Goal: Task Accomplishment & Management: Manage account settings

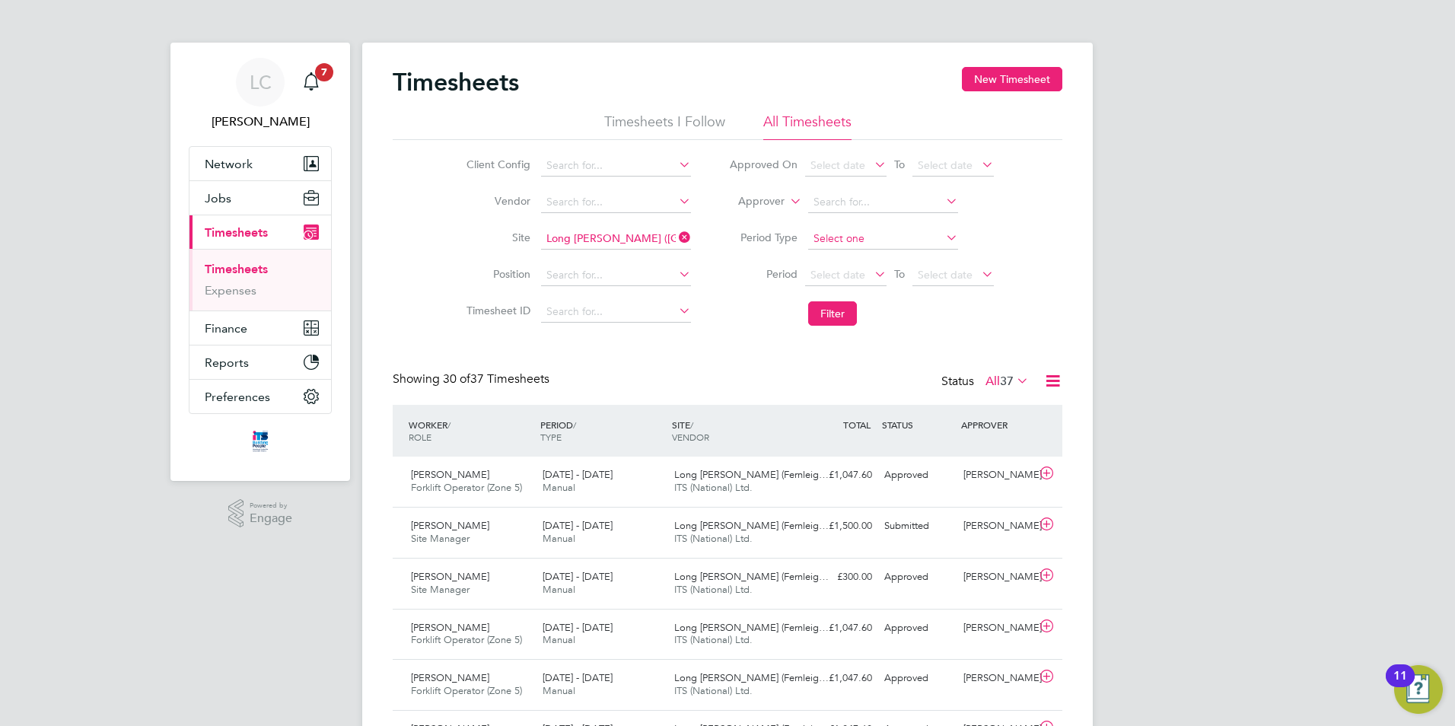
click at [875, 232] on input at bounding box center [883, 238] width 150 height 21
click at [735, 271] on label "Period" at bounding box center [763, 274] width 68 height 14
click at [259, 273] on link "Timesheets" at bounding box center [236, 269] width 63 height 14
click at [676, 234] on icon at bounding box center [676, 237] width 0 height 21
click at [614, 241] on input at bounding box center [616, 238] width 150 height 21
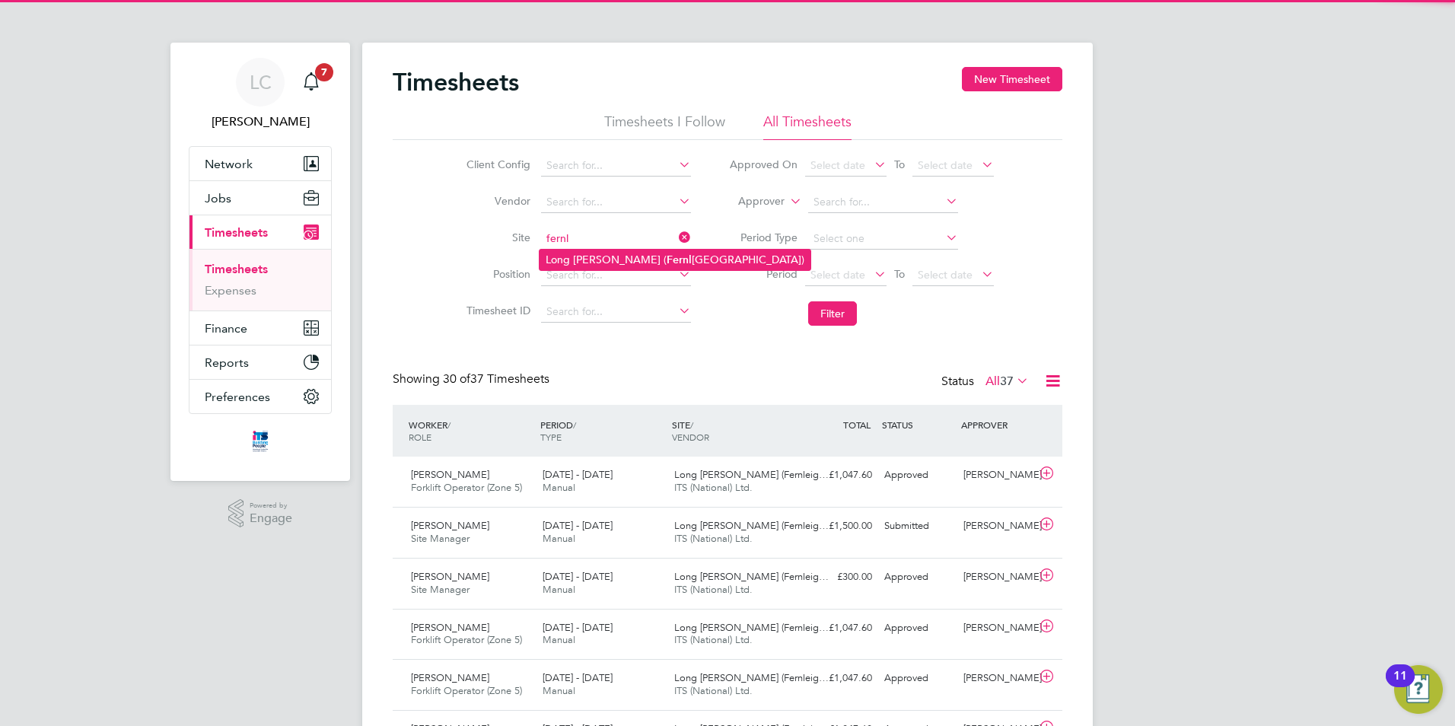
click at [609, 250] on li "Long Marston ( Fernl eigh Park)" at bounding box center [674, 260] width 271 height 21
type input "Long [PERSON_NAME] ([GEOGRAPHIC_DATA])"
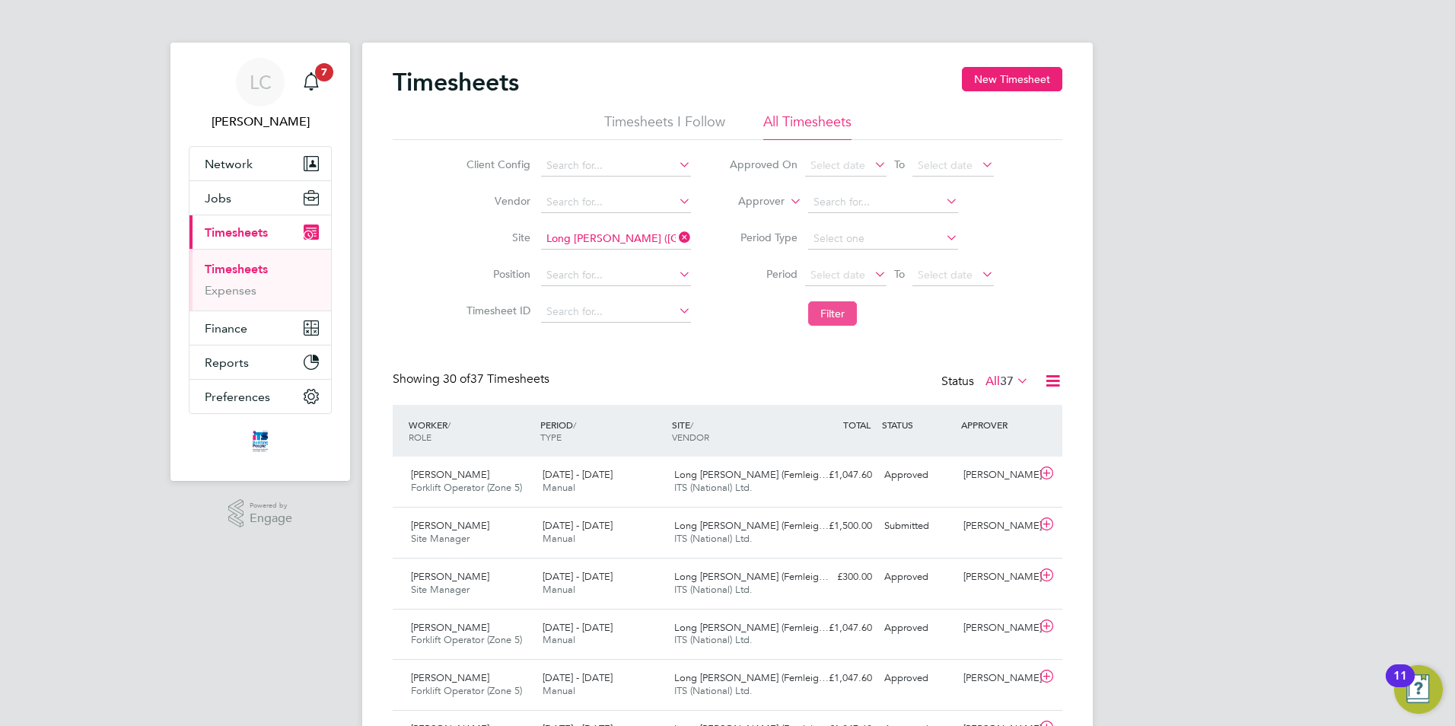
click at [843, 318] on button "Filter" at bounding box center [832, 313] width 49 height 24
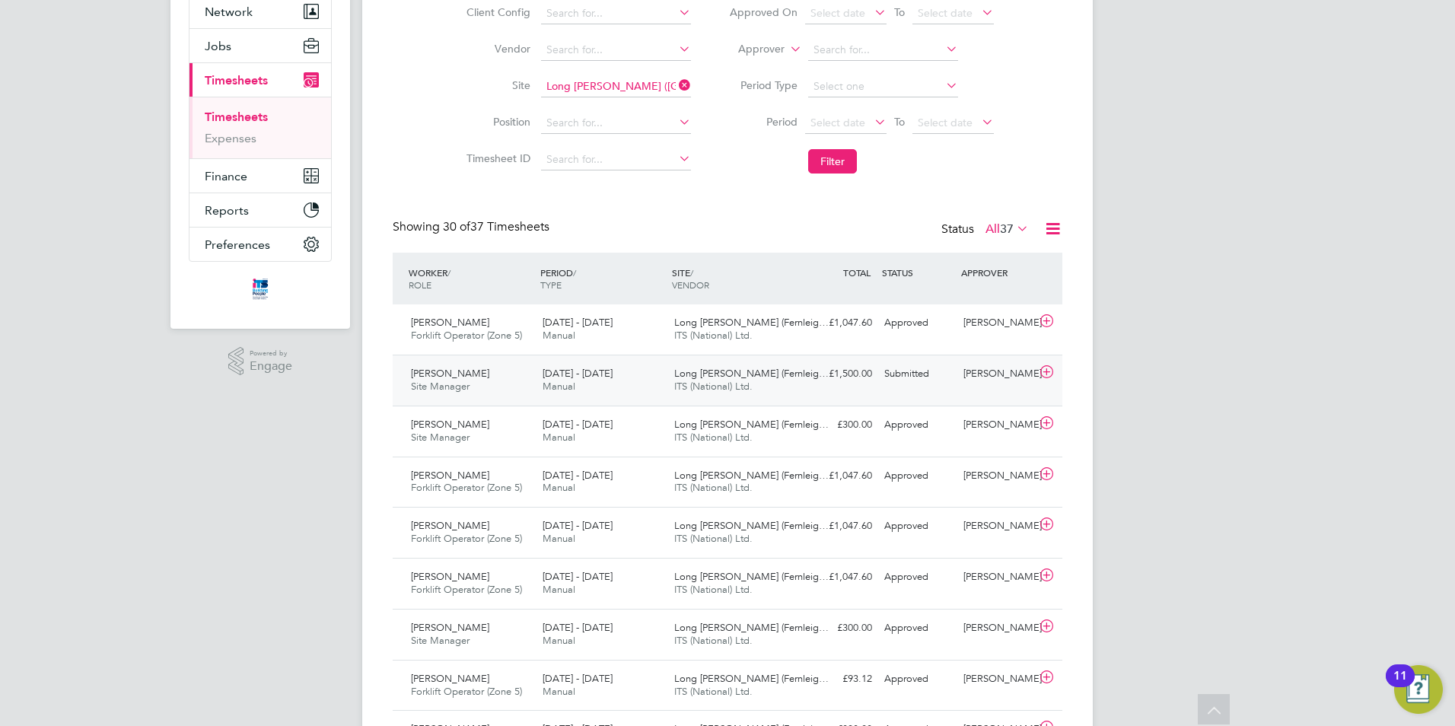
click at [1048, 371] on icon at bounding box center [1046, 372] width 19 height 12
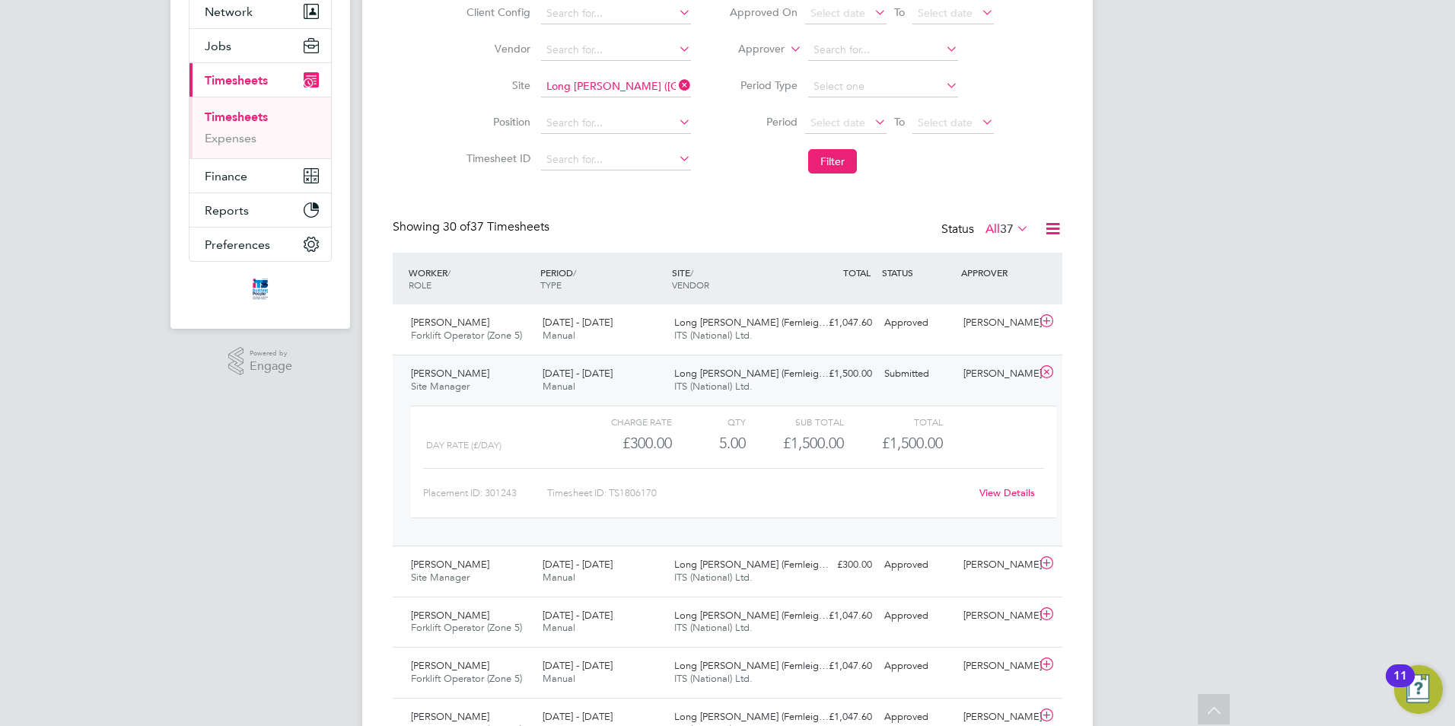
click at [1015, 488] on link "View Details" at bounding box center [1007, 492] width 56 height 13
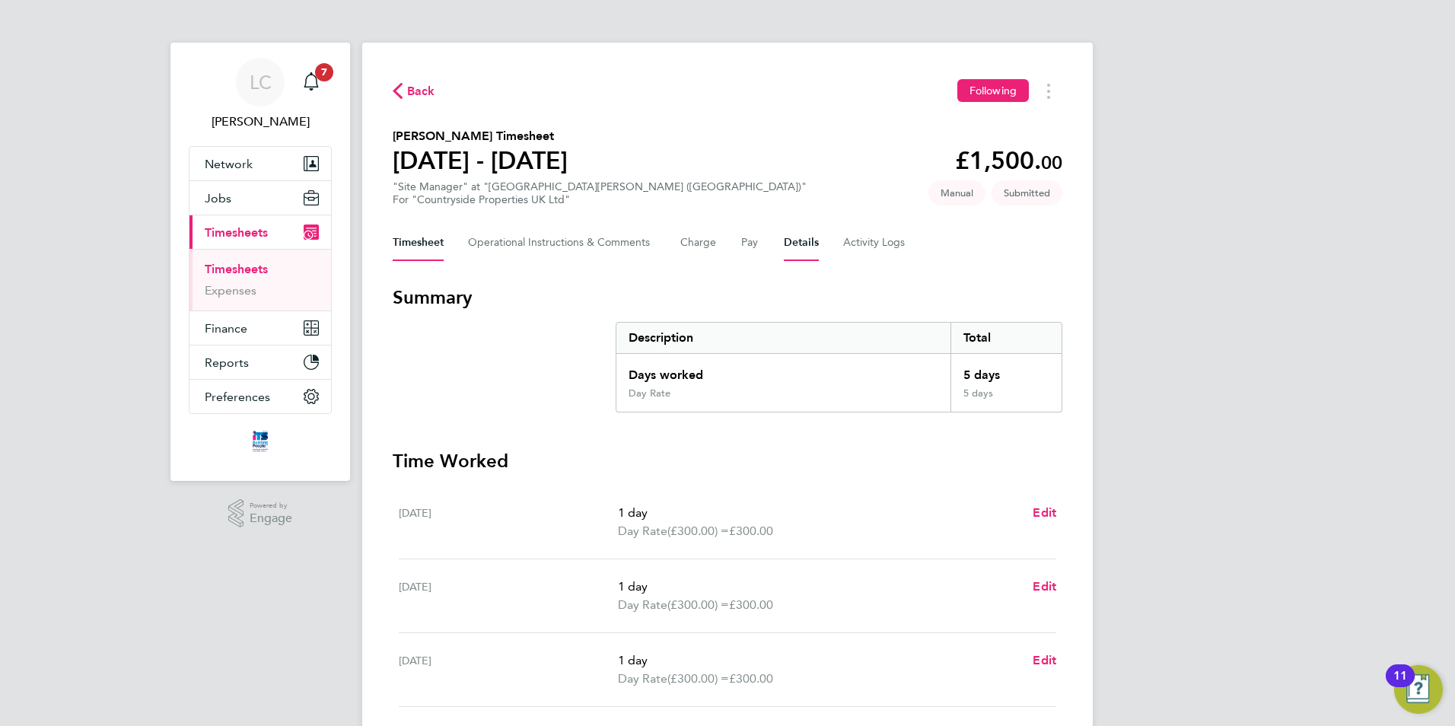
click at [793, 244] on button "Details" at bounding box center [801, 242] width 35 height 37
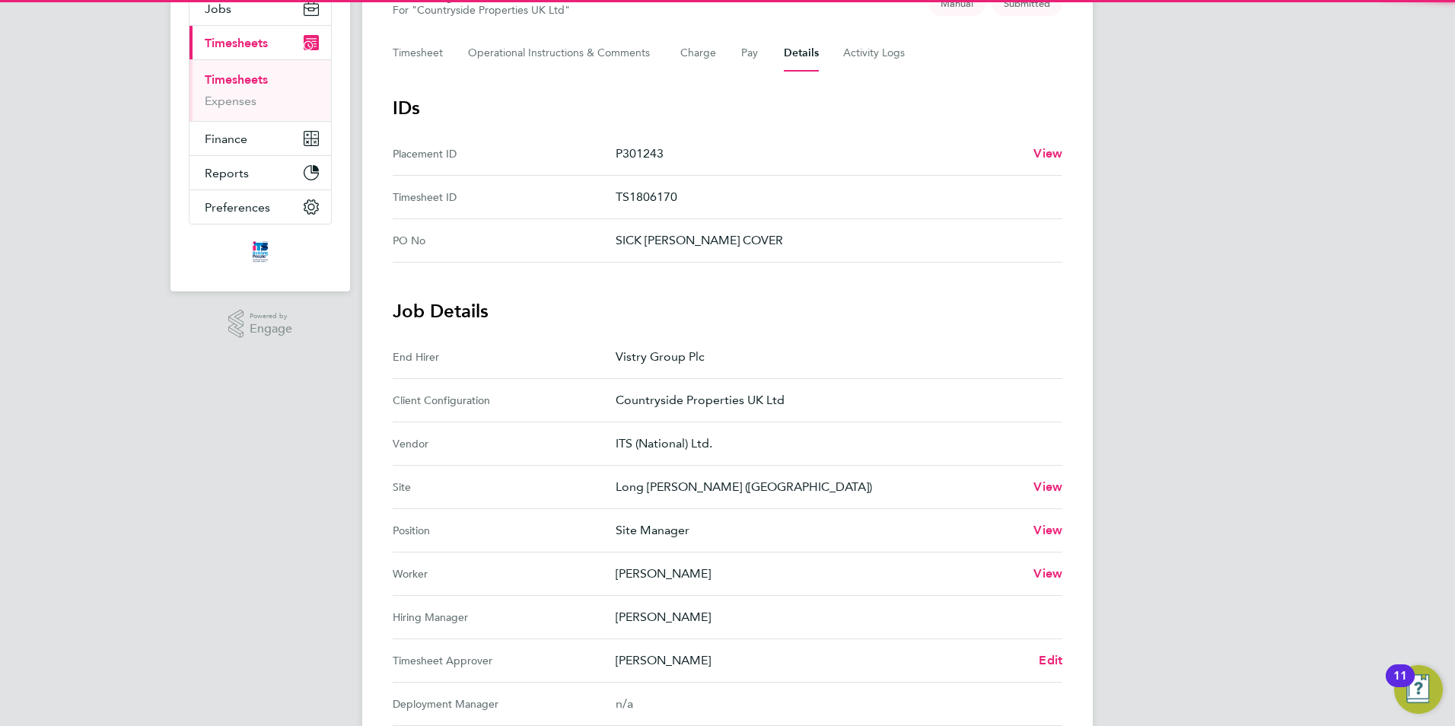
scroll to position [228, 0]
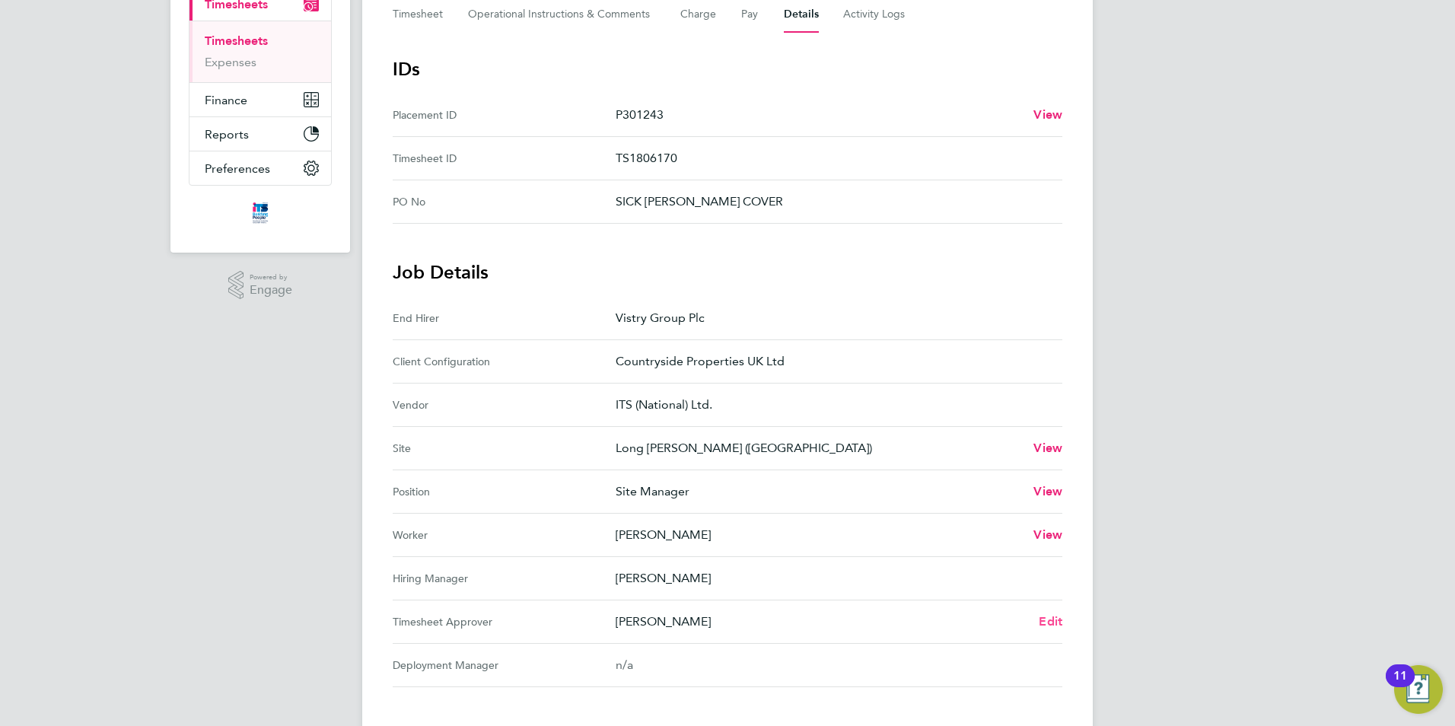
click at [1042, 618] on span "Edit" at bounding box center [1050, 621] width 24 height 14
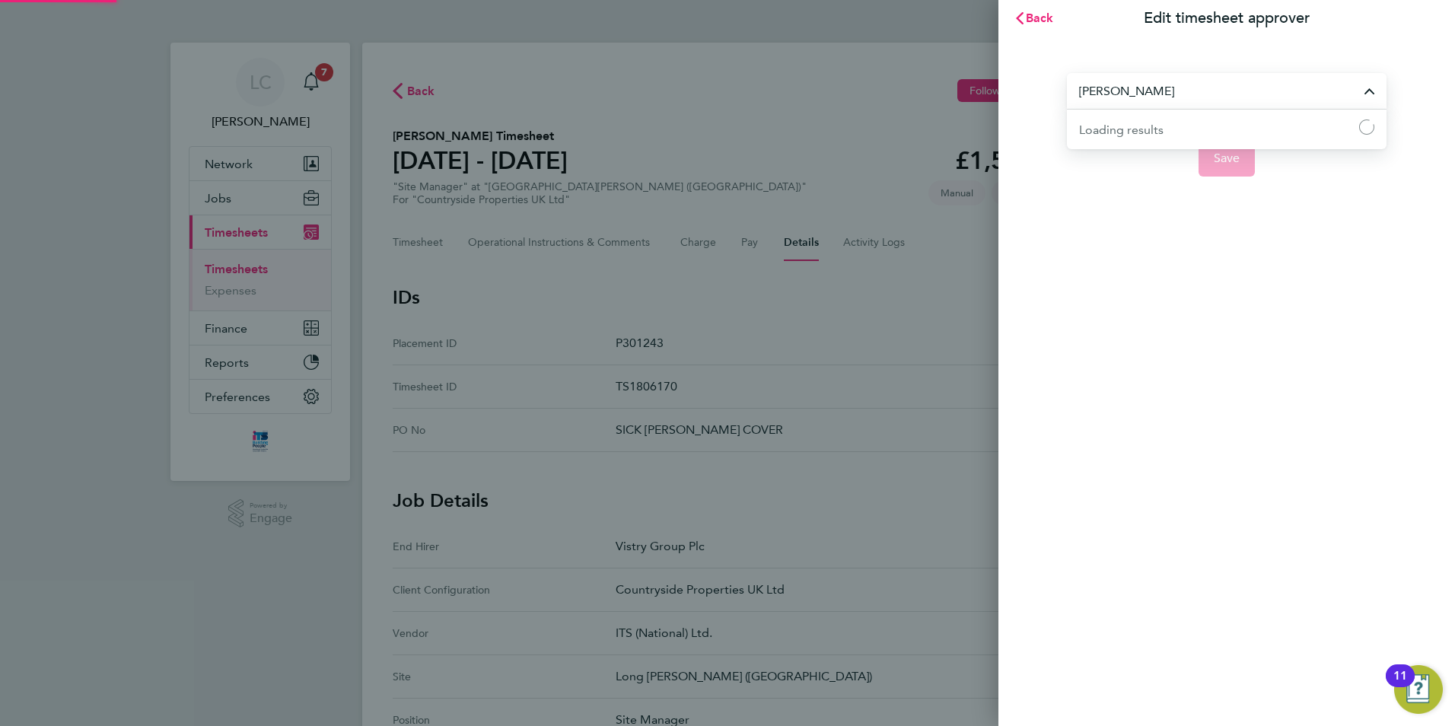
click at [1155, 101] on input "[PERSON_NAME]" at bounding box center [1227, 91] width 320 height 36
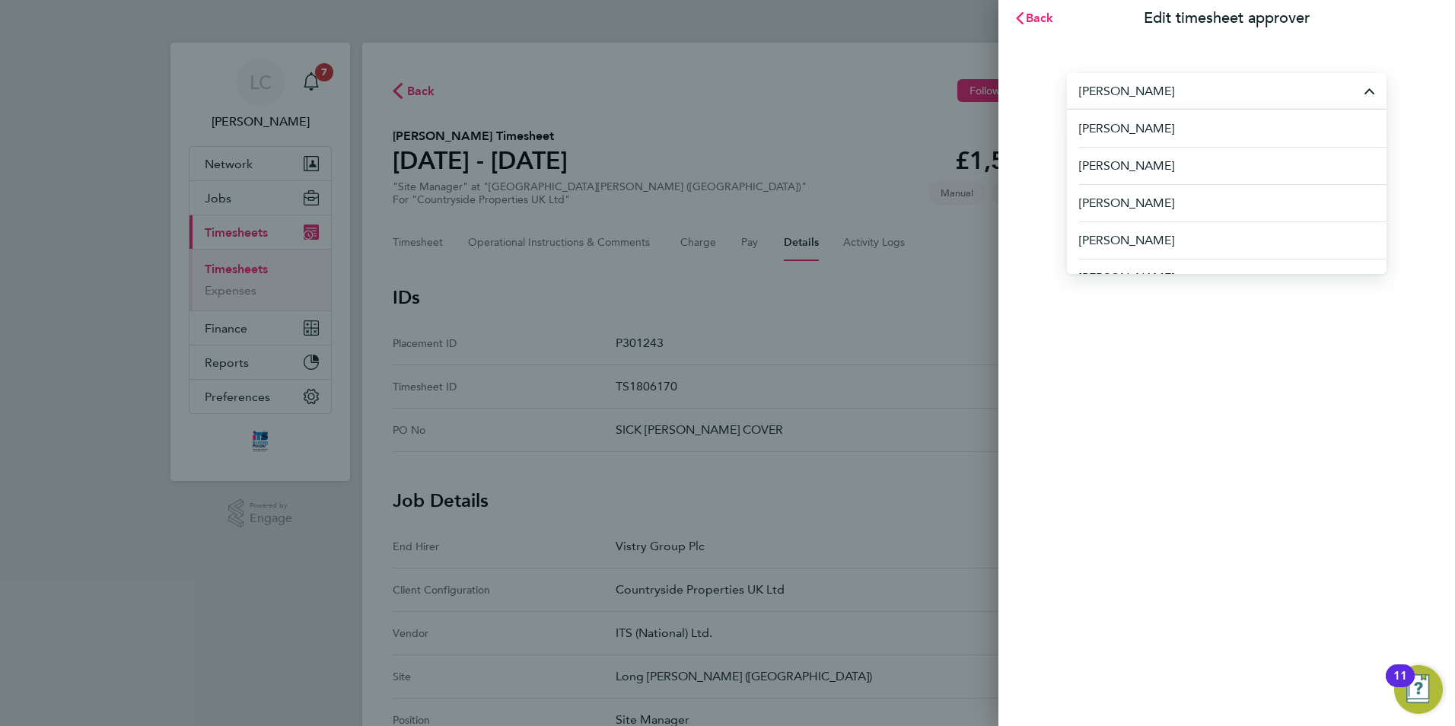
click at [1045, 59] on section "Mark Jacques Aaron Murray Aaron Watkins Abbie Daniel Abdul Monib Abi Soady Adam…" at bounding box center [1226, 116] width 371 height 122
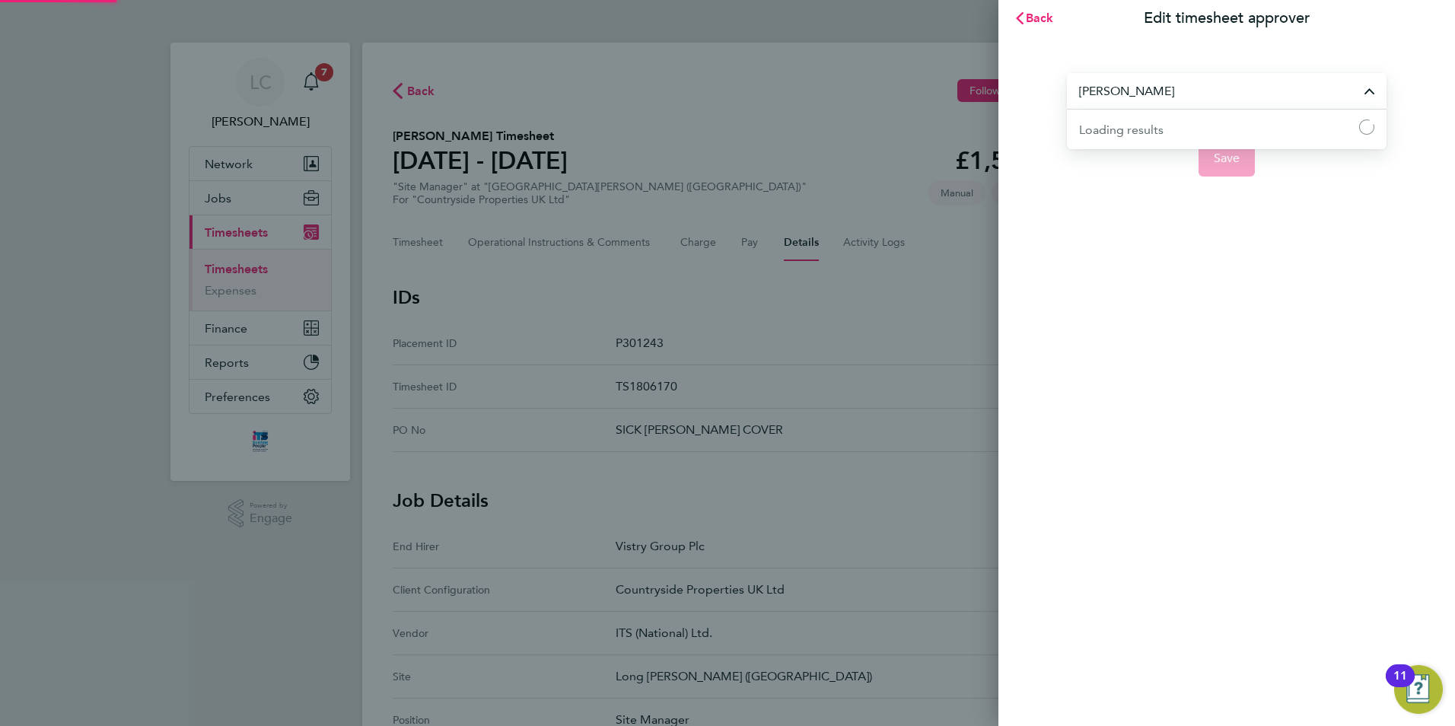
click at [1135, 86] on input "[PERSON_NAME]" at bounding box center [1227, 91] width 320 height 36
type input "seba"
click at [1054, 14] on button "Back" at bounding box center [1033, 18] width 71 height 30
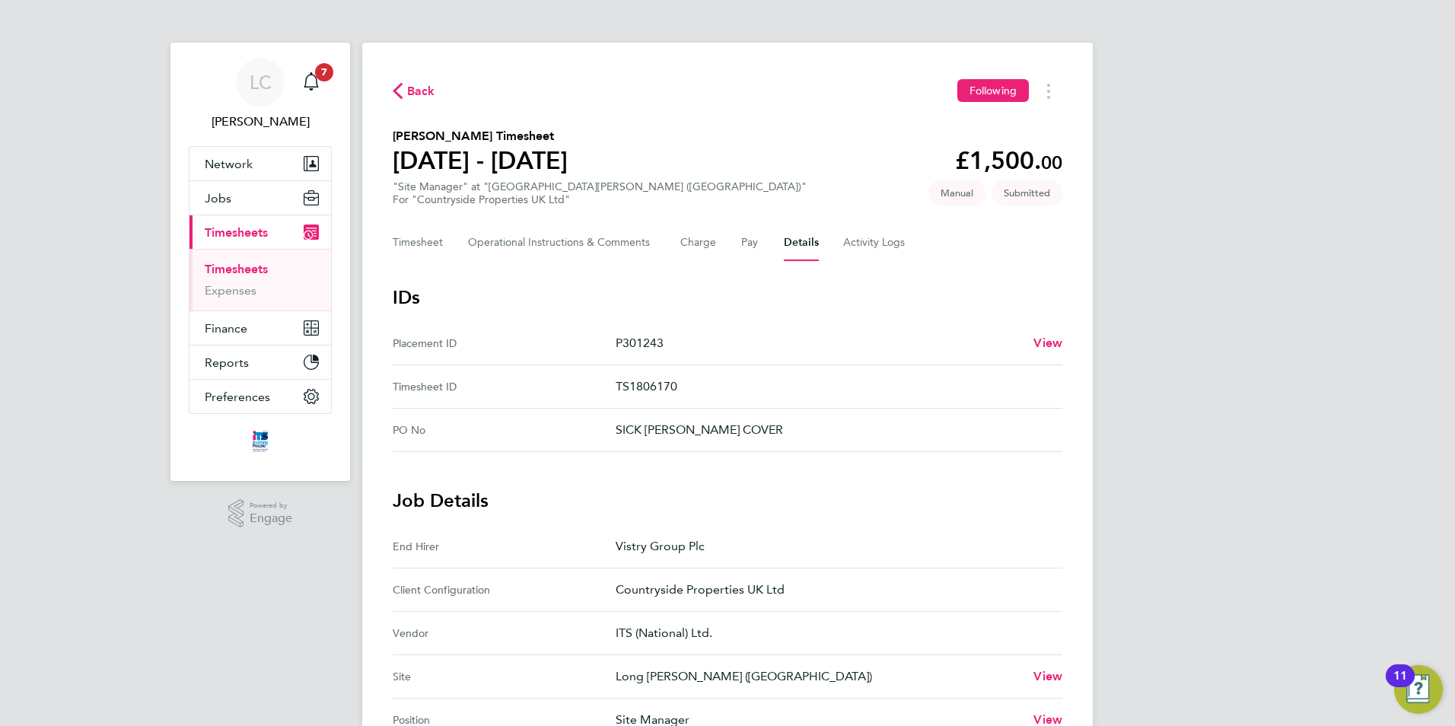
click at [415, 91] on span "Back" at bounding box center [421, 91] width 28 height 18
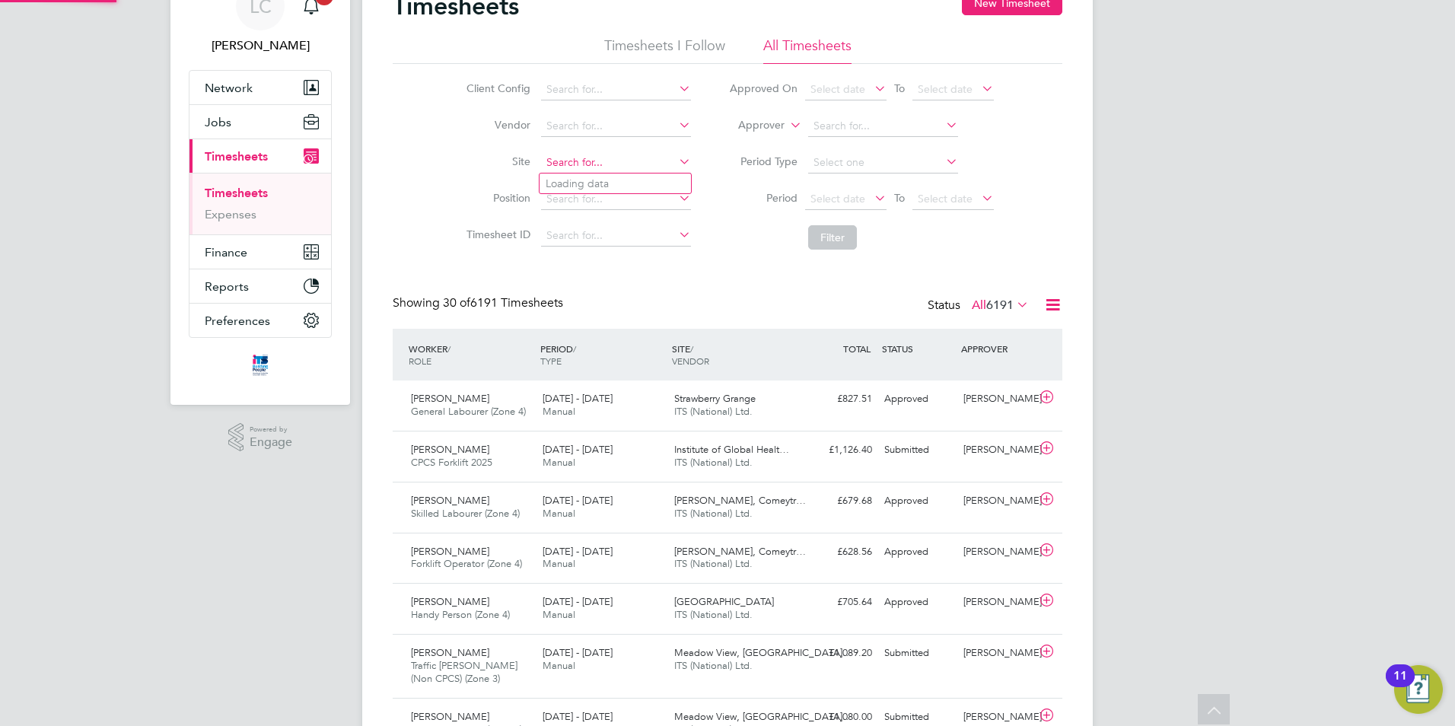
click at [575, 166] on input at bounding box center [616, 162] width 150 height 21
click at [617, 180] on li "Long Marston ( Fern leigh Park)" at bounding box center [662, 183] width 246 height 21
type input "Long [PERSON_NAME] ([GEOGRAPHIC_DATA])"
click at [822, 230] on button "Filter" at bounding box center [832, 237] width 49 height 24
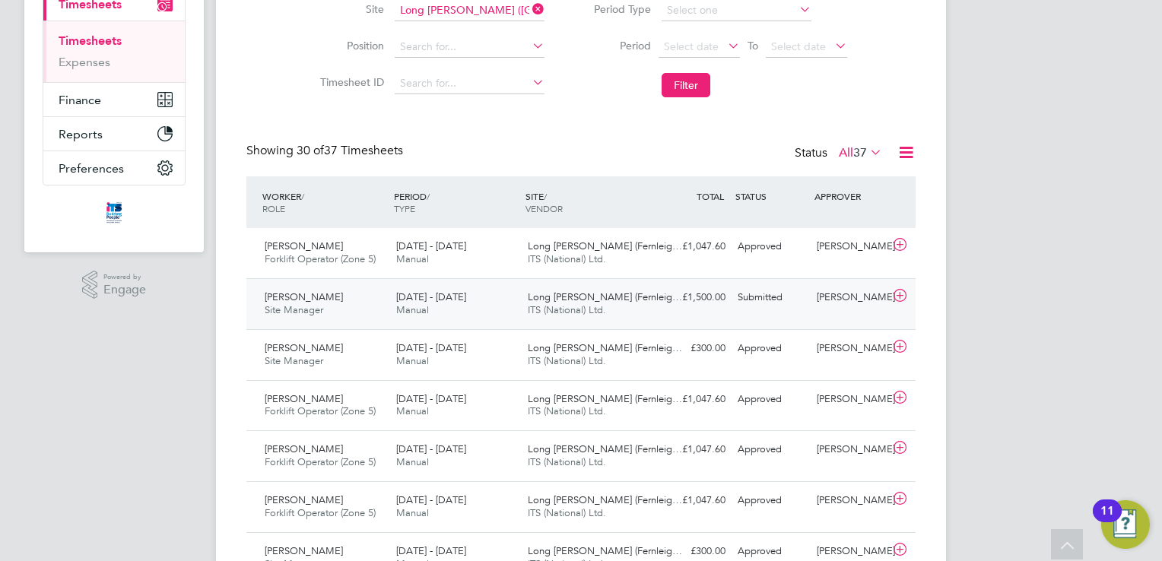
click at [904, 300] on icon at bounding box center [900, 296] width 19 height 12
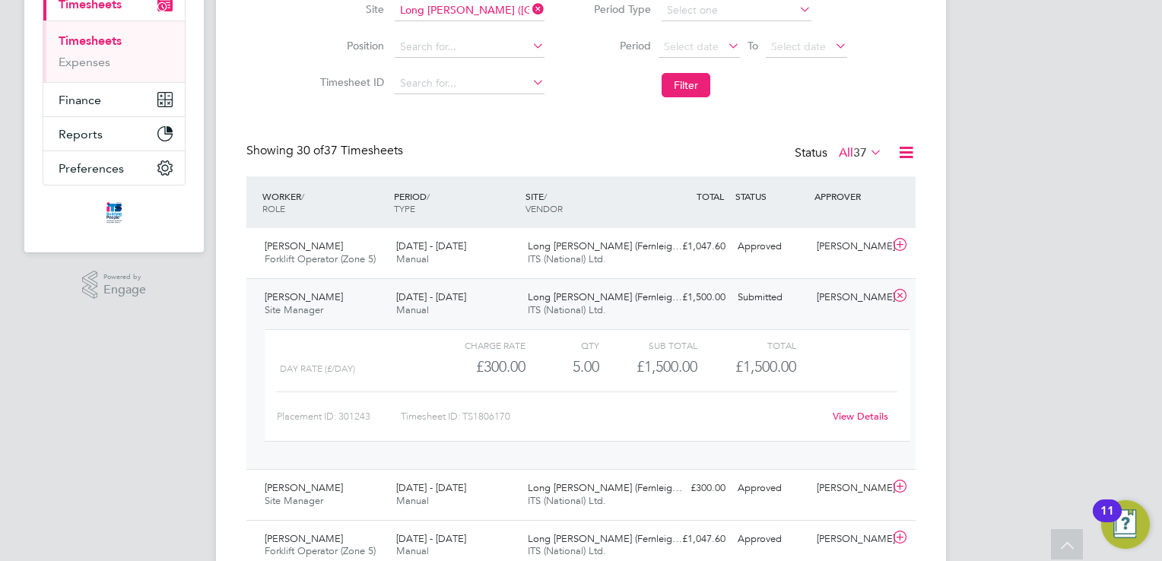
click at [852, 413] on link "View Details" at bounding box center [861, 416] width 56 height 13
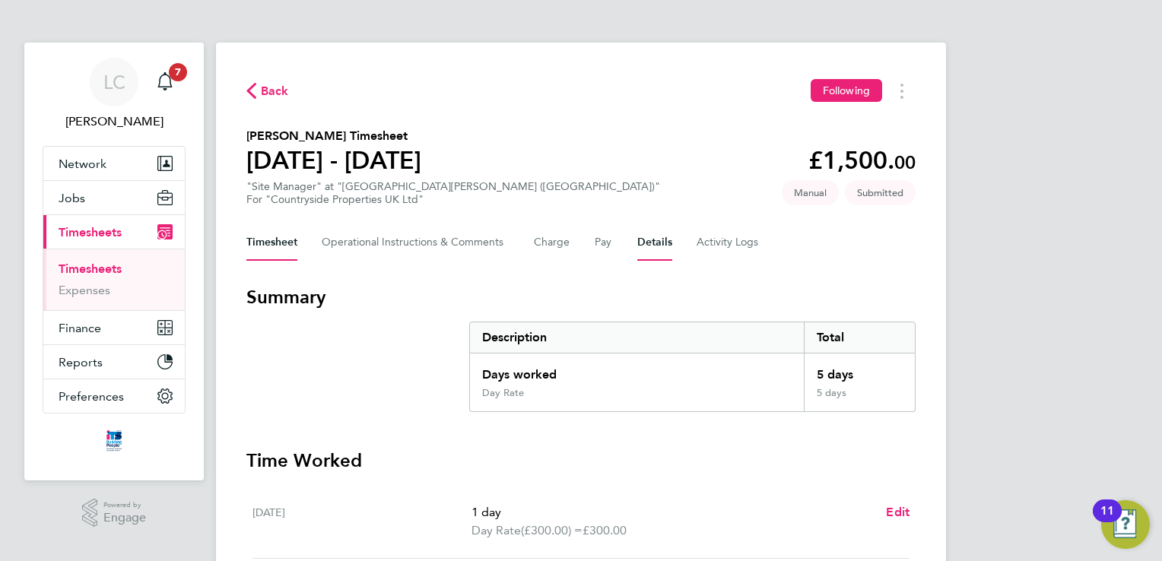
click at [658, 245] on button "Details" at bounding box center [655, 242] width 35 height 37
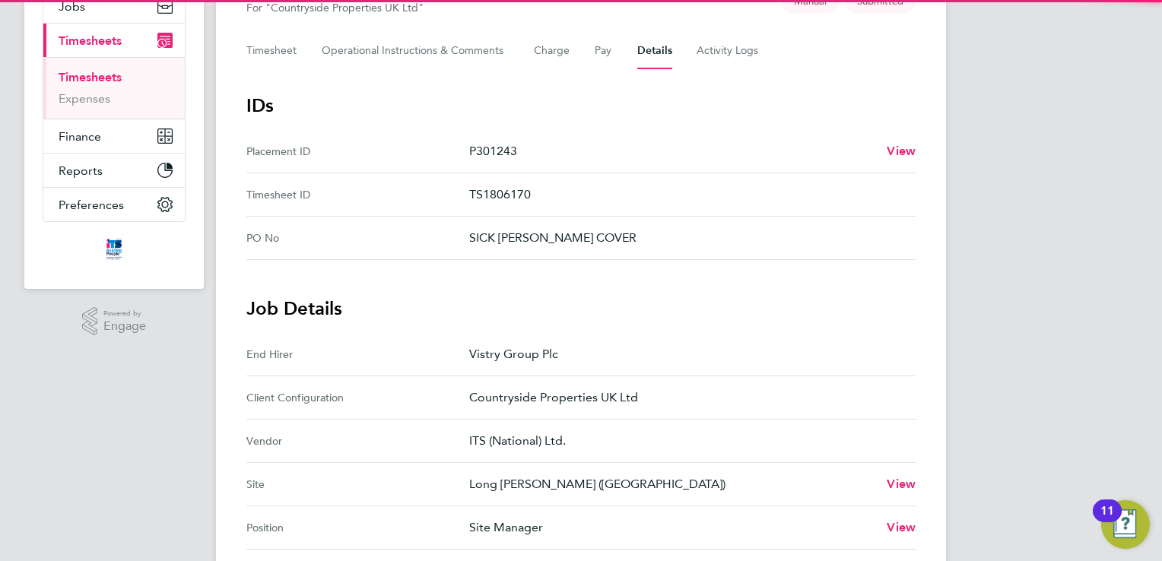
scroll to position [380, 0]
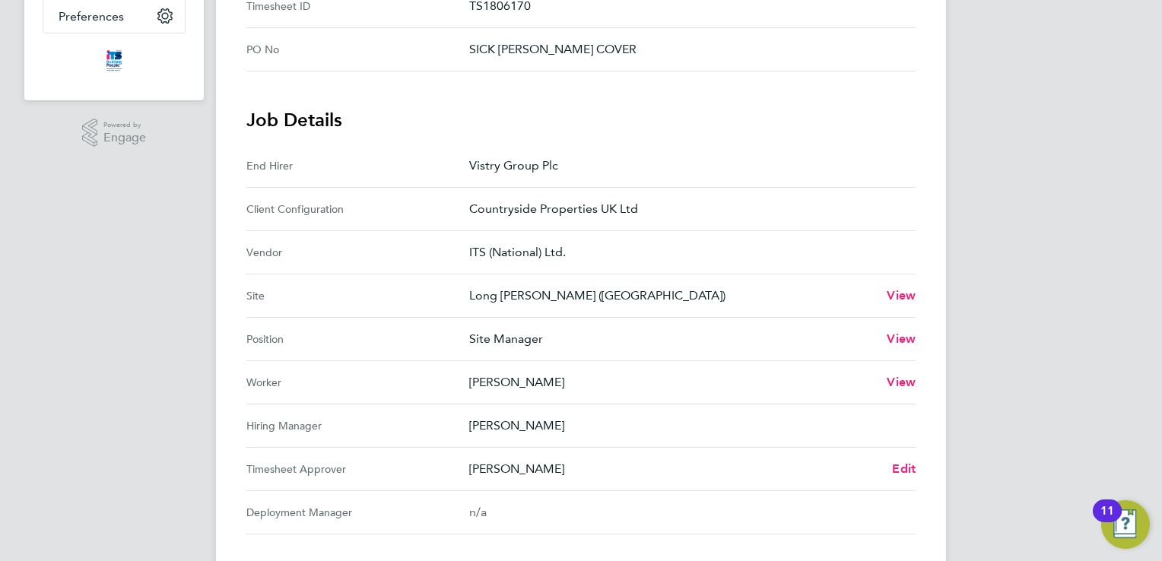
click at [904, 479] on Approver "Timesheet Approver [PERSON_NAME] Edit" at bounding box center [580, 469] width 669 height 43
click at [904, 464] on span "Edit" at bounding box center [904, 469] width 24 height 14
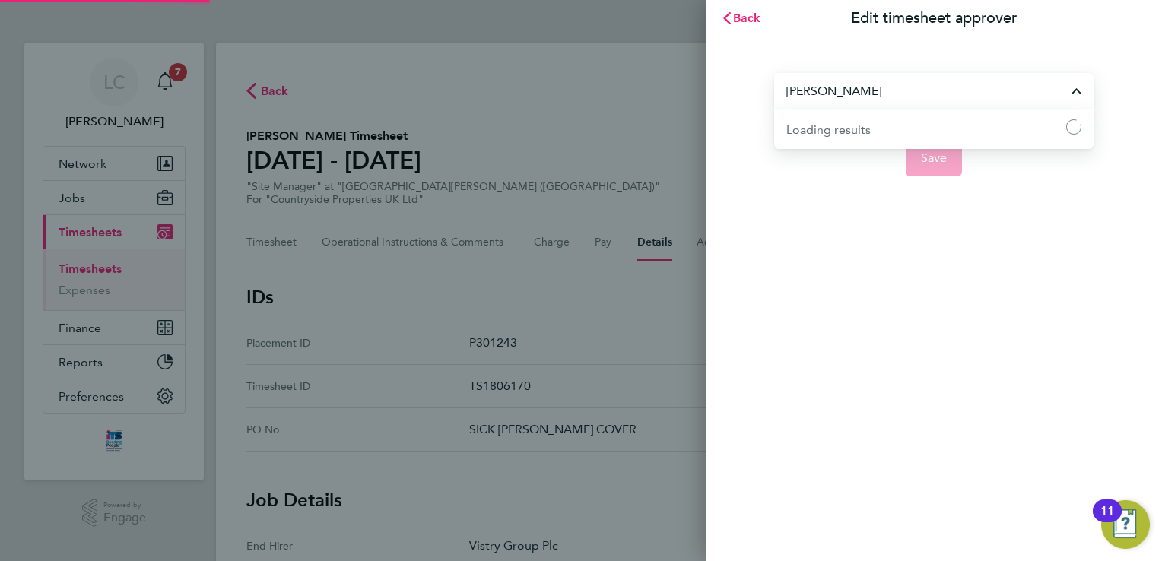
click at [837, 95] on input "[PERSON_NAME]" at bounding box center [934, 91] width 320 height 36
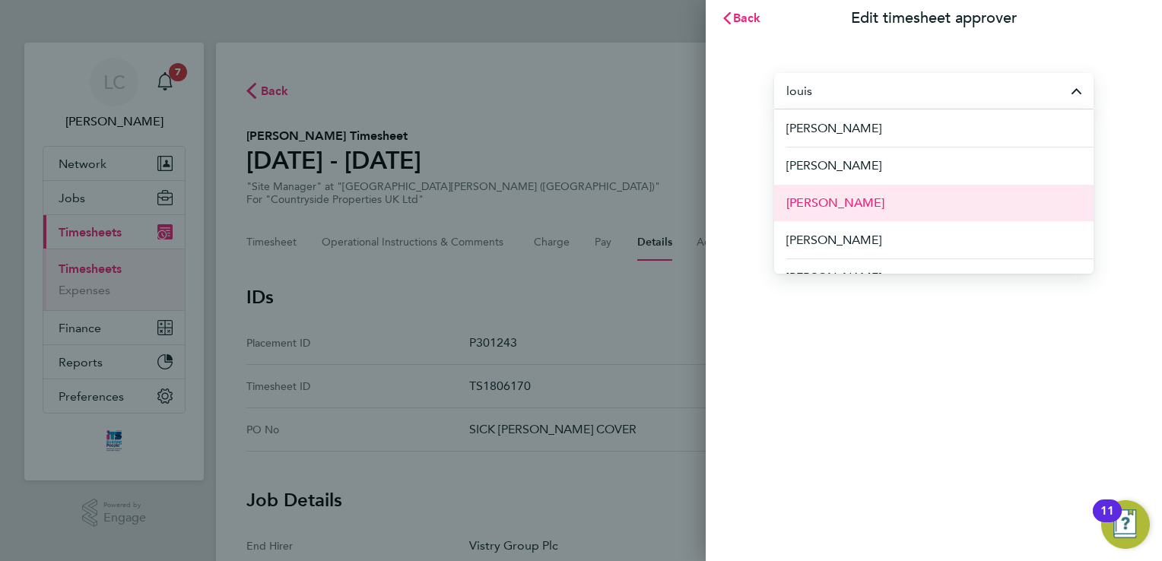
click at [848, 199] on span "[PERSON_NAME]" at bounding box center [836, 203] width 98 height 18
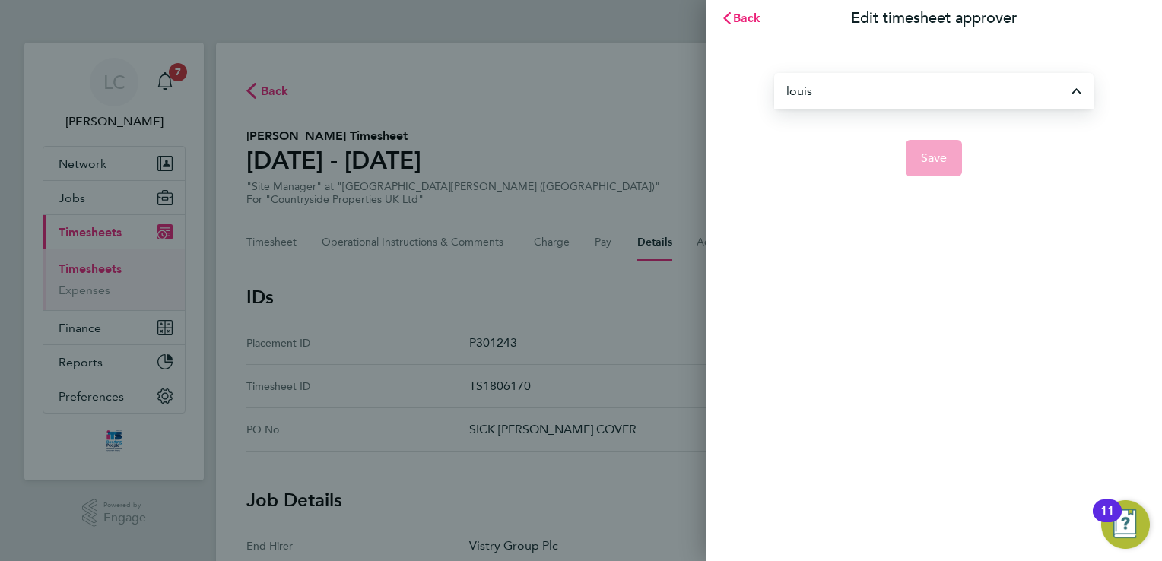
type input "[PERSON_NAME]"
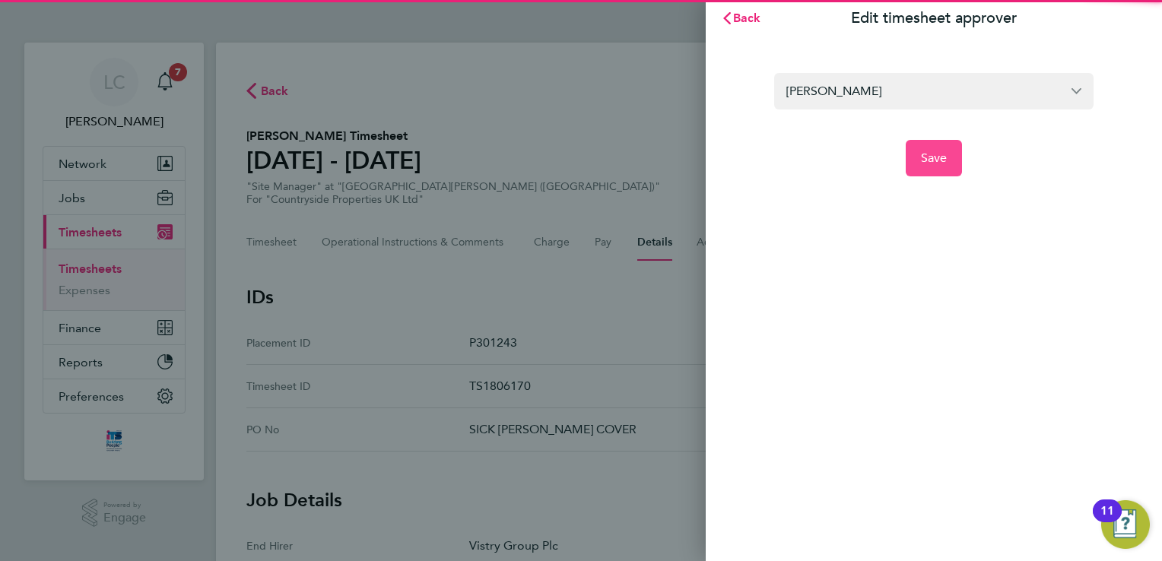
click at [921, 160] on span "Save" at bounding box center [934, 158] width 27 height 15
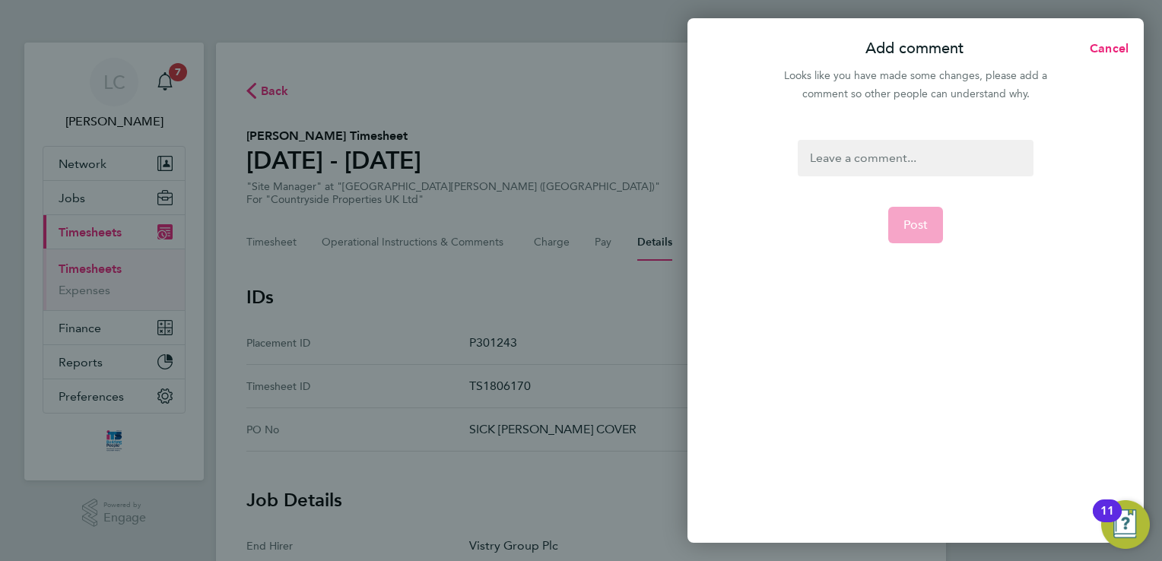
click at [921, 146] on div at bounding box center [915, 158] width 235 height 37
drag, startPoint x: 918, startPoint y: 248, endPoint x: 918, endPoint y: 239, distance: 9.1
click at [918, 246] on form "please approve Post" at bounding box center [915, 268] width 247 height 256
click at [918, 239] on button "Post" at bounding box center [917, 225] width 56 height 37
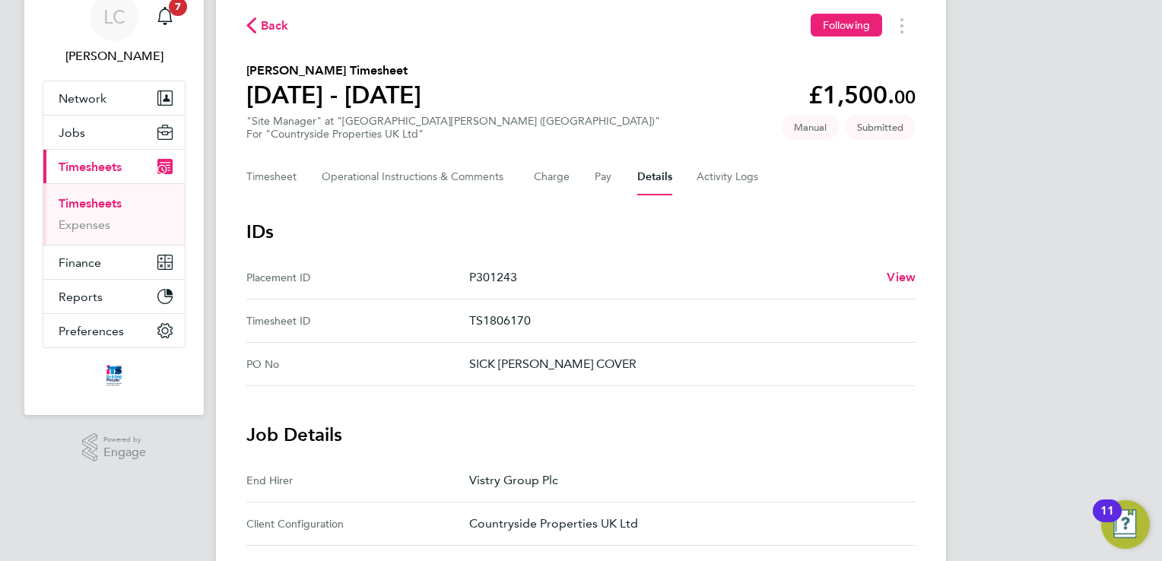
scroll to position [152, 0]
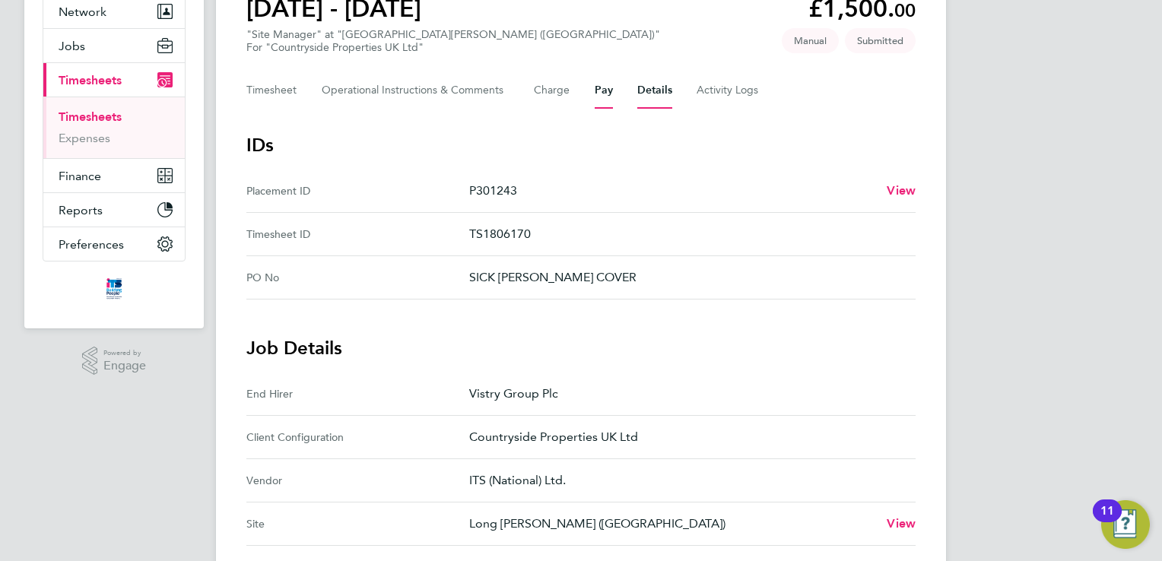
click at [603, 94] on button "Pay" at bounding box center [604, 90] width 18 height 37
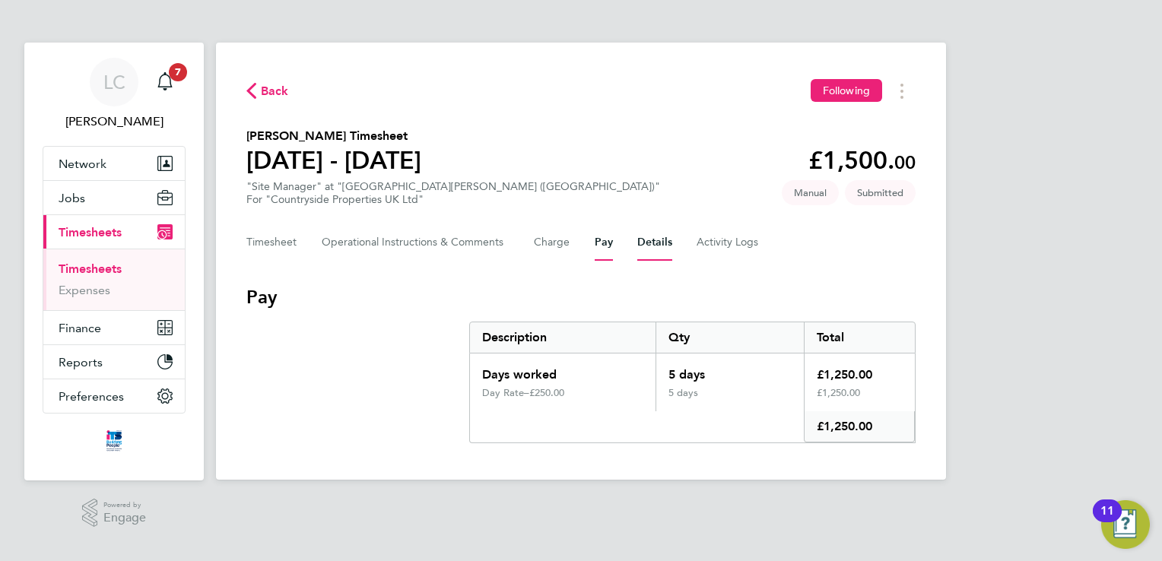
click at [657, 243] on button "Details" at bounding box center [655, 242] width 35 height 37
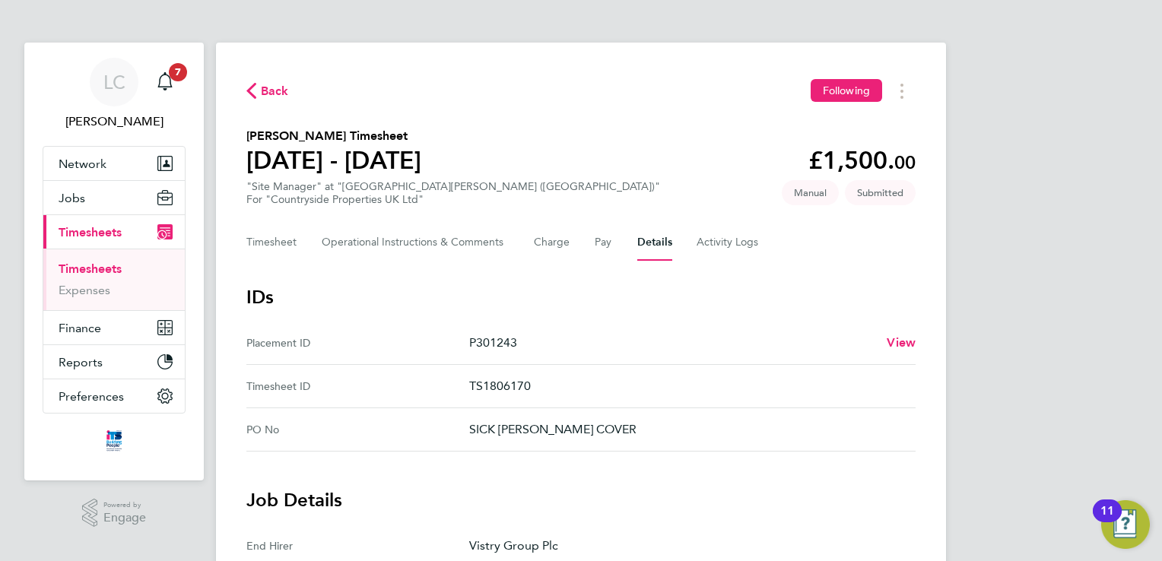
click at [261, 93] on span "Back" at bounding box center [275, 91] width 28 height 18
